Goal: Task Accomplishment & Management: Manage account settings

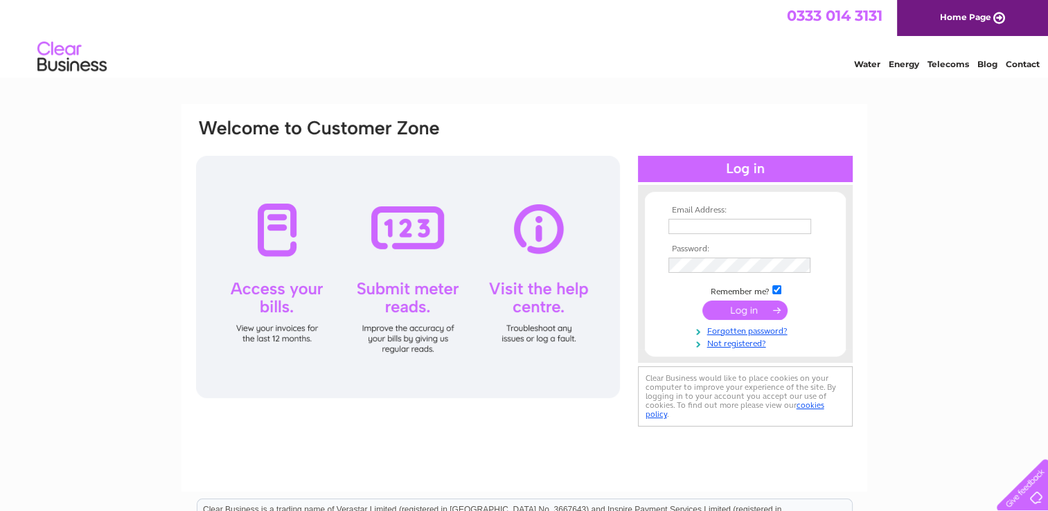
type input "[EMAIL_ADDRESS][DOMAIN_NAME]"
click at [749, 306] on input "submit" at bounding box center [745, 310] width 85 height 19
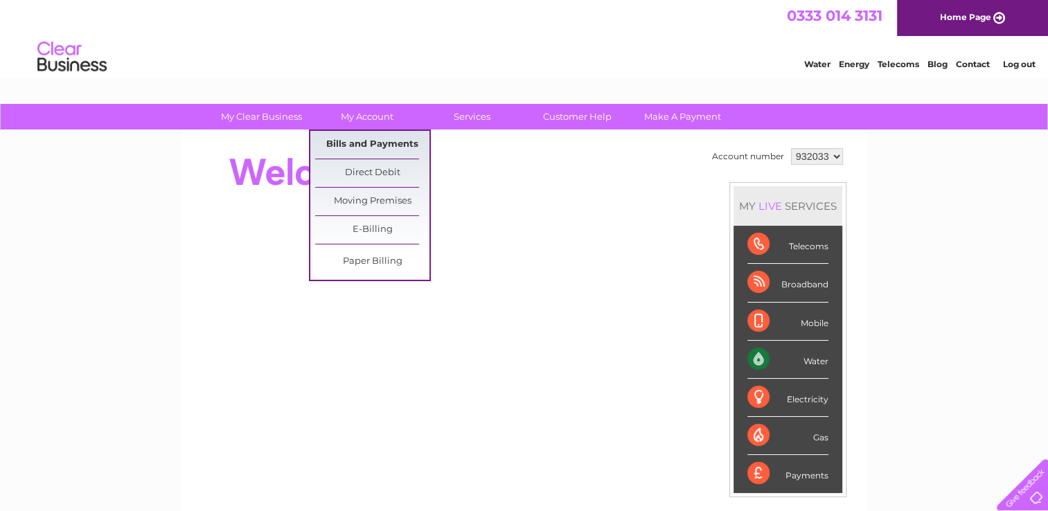
click at [373, 139] on link "Bills and Payments" at bounding box center [372, 145] width 114 height 28
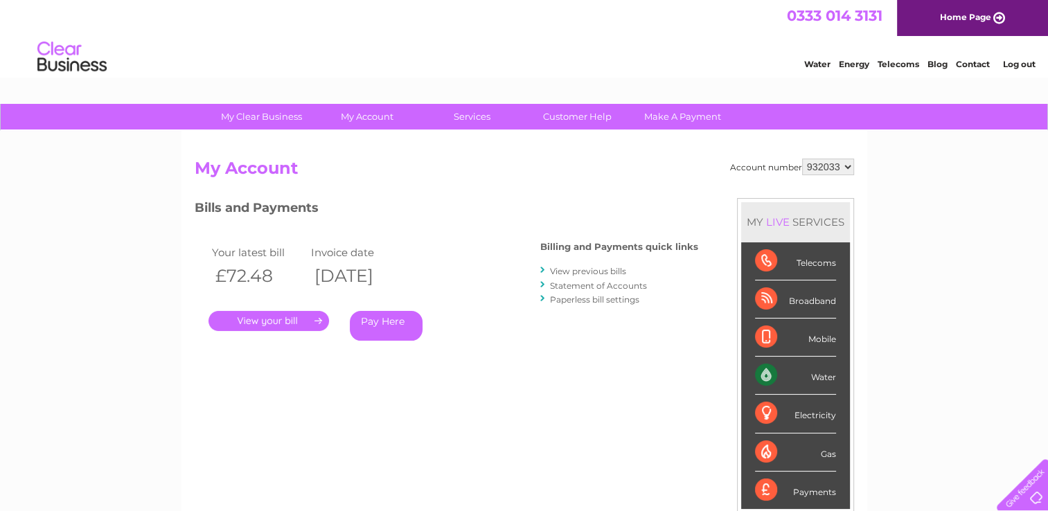
click at [299, 315] on link "." at bounding box center [269, 321] width 121 height 20
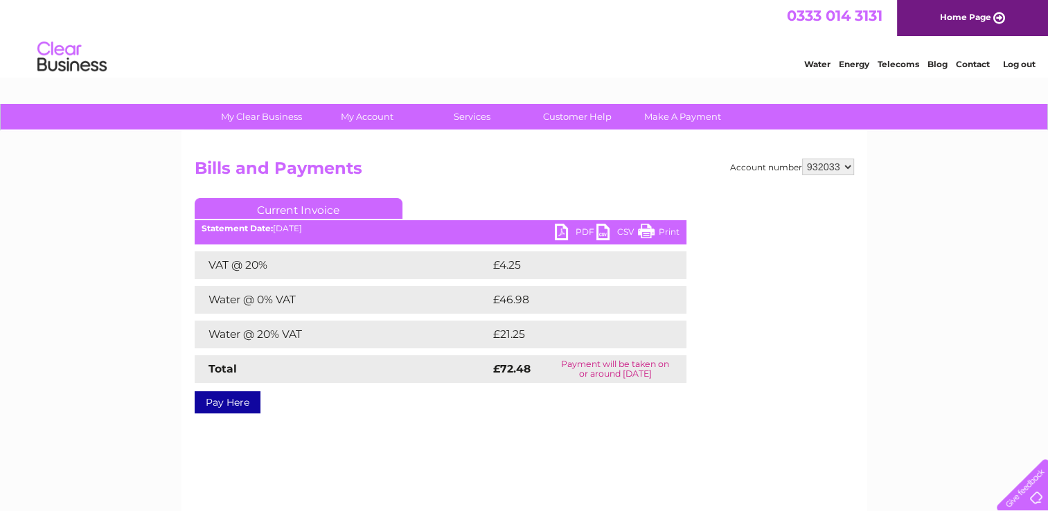
click at [560, 234] on link "PDF" at bounding box center [576, 234] width 42 height 20
